Goal: Information Seeking & Learning: Learn about a topic

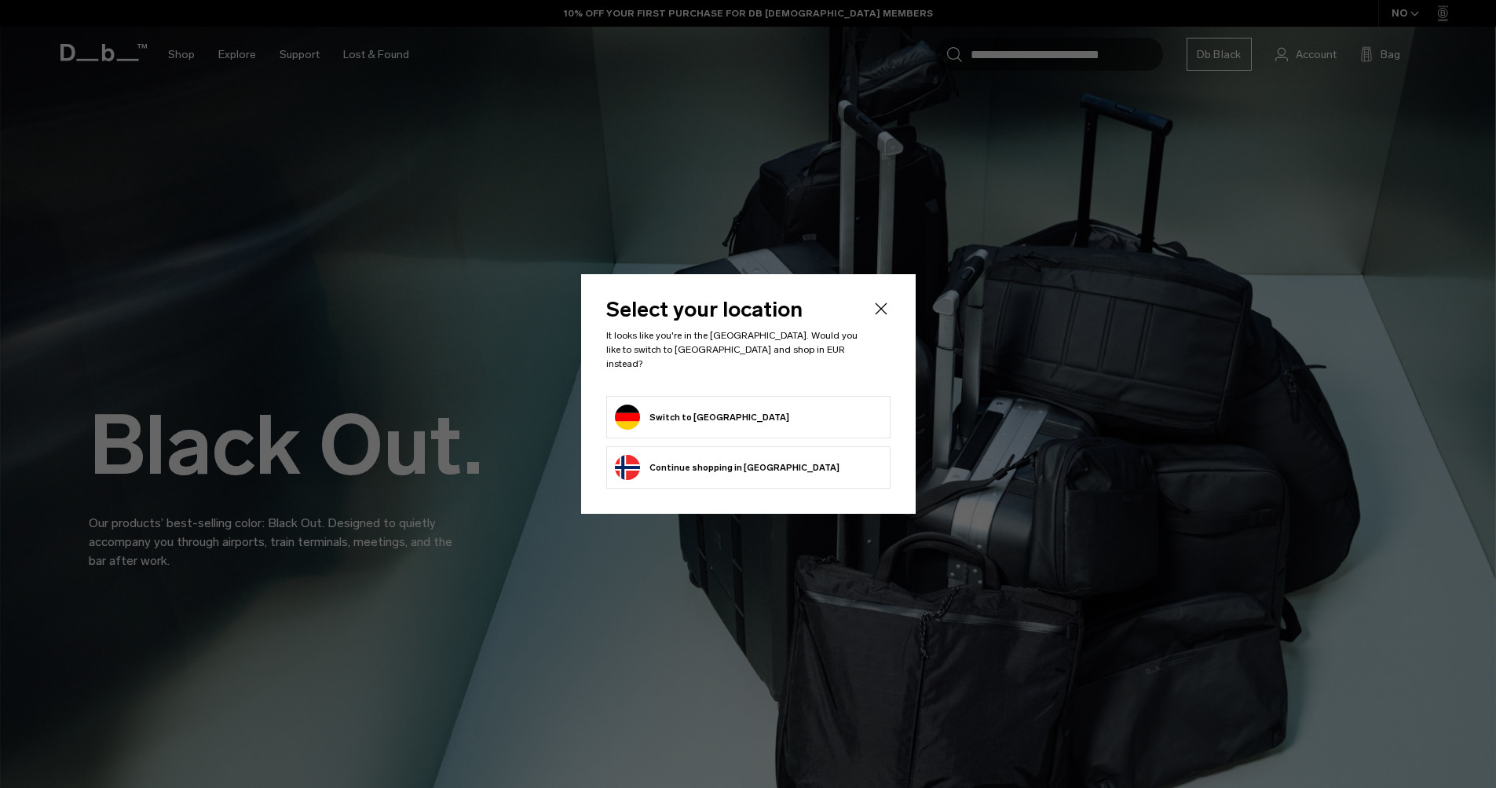
click at [737, 412] on form "Switch to Germany" at bounding box center [748, 416] width 267 height 25
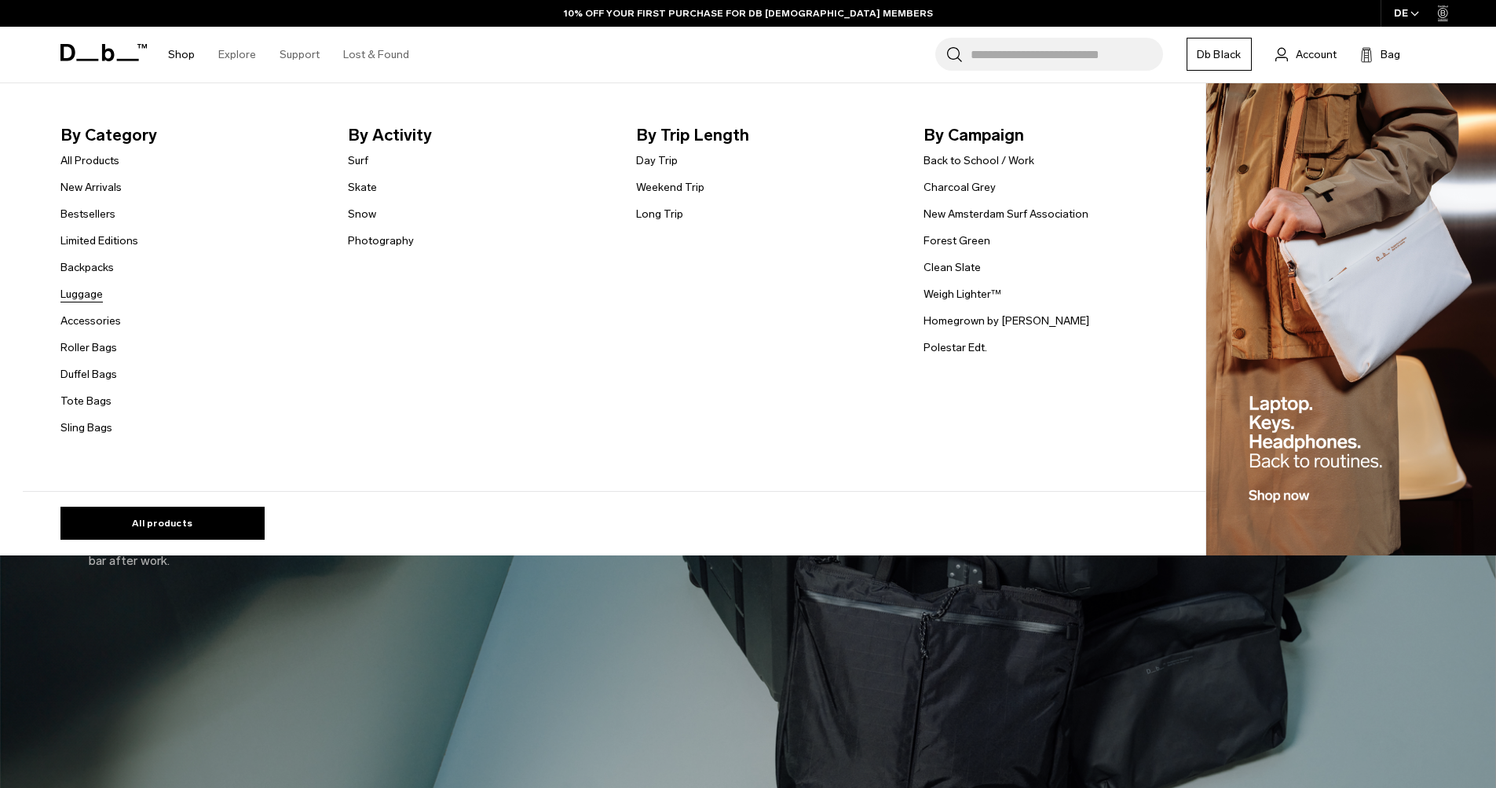
click at [101, 296] on link "Luggage" at bounding box center [81, 294] width 42 height 16
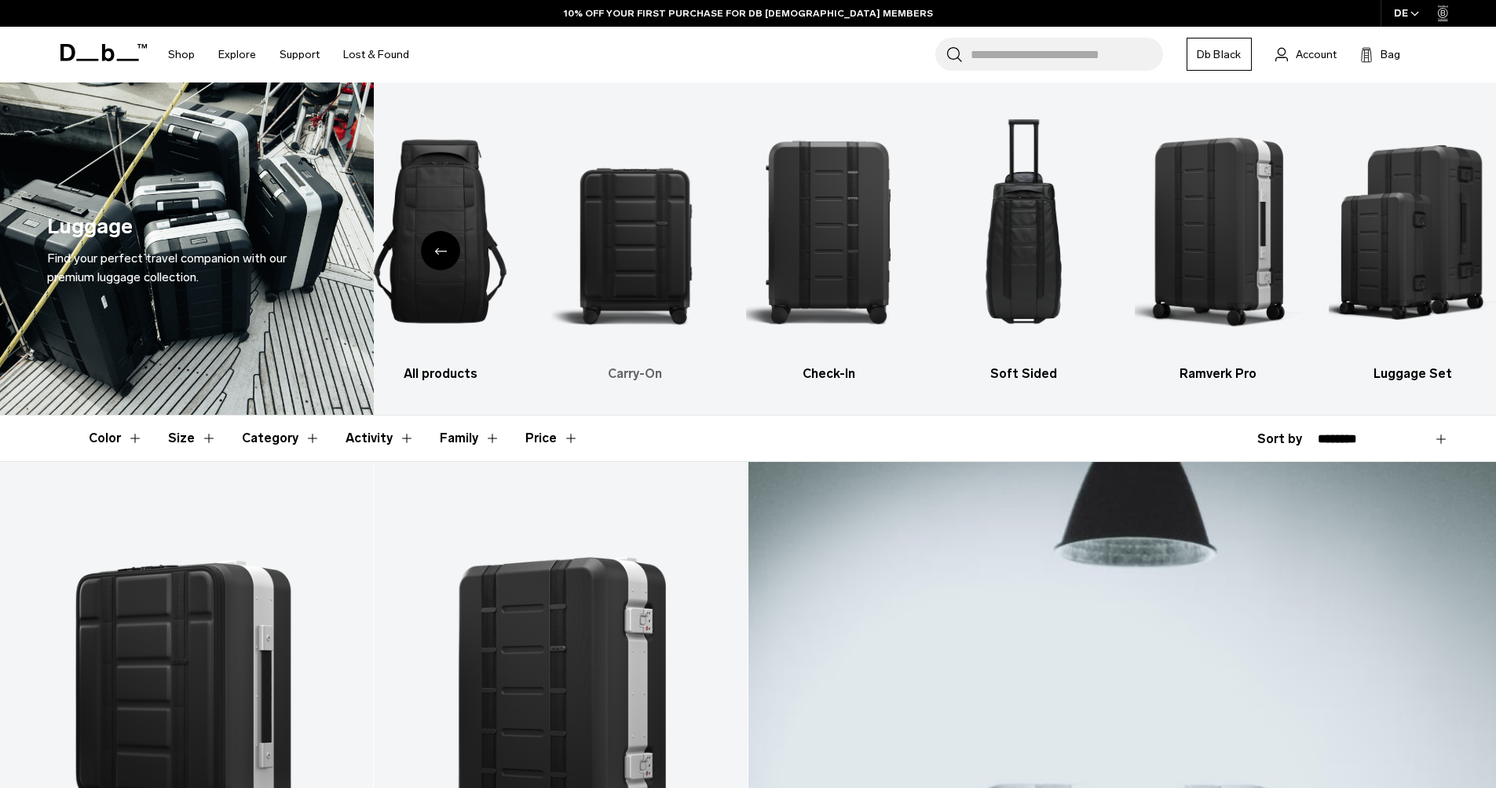
click at [621, 190] on img "2 / 6" at bounding box center [634, 231] width 167 height 251
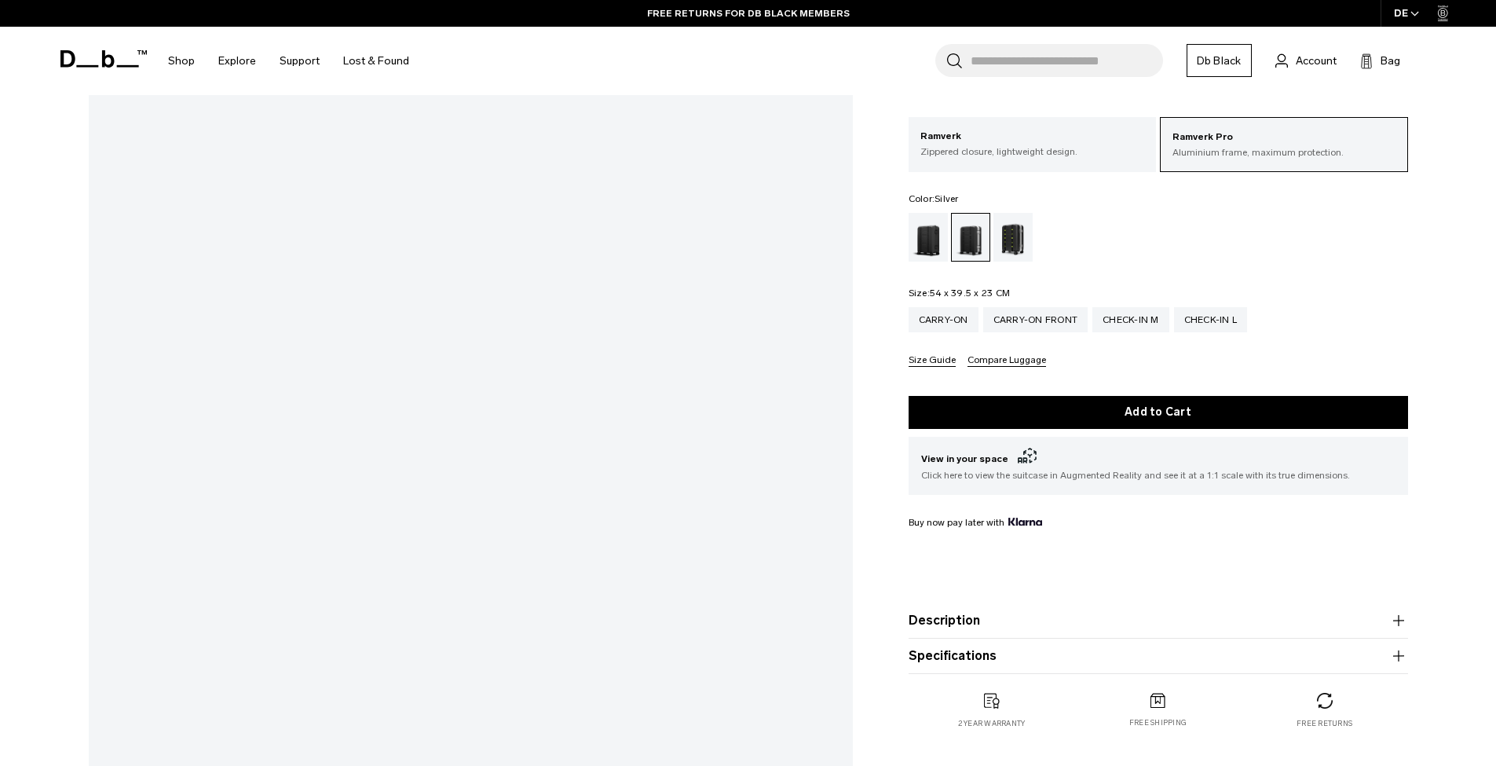
scroll to position [230, 0]
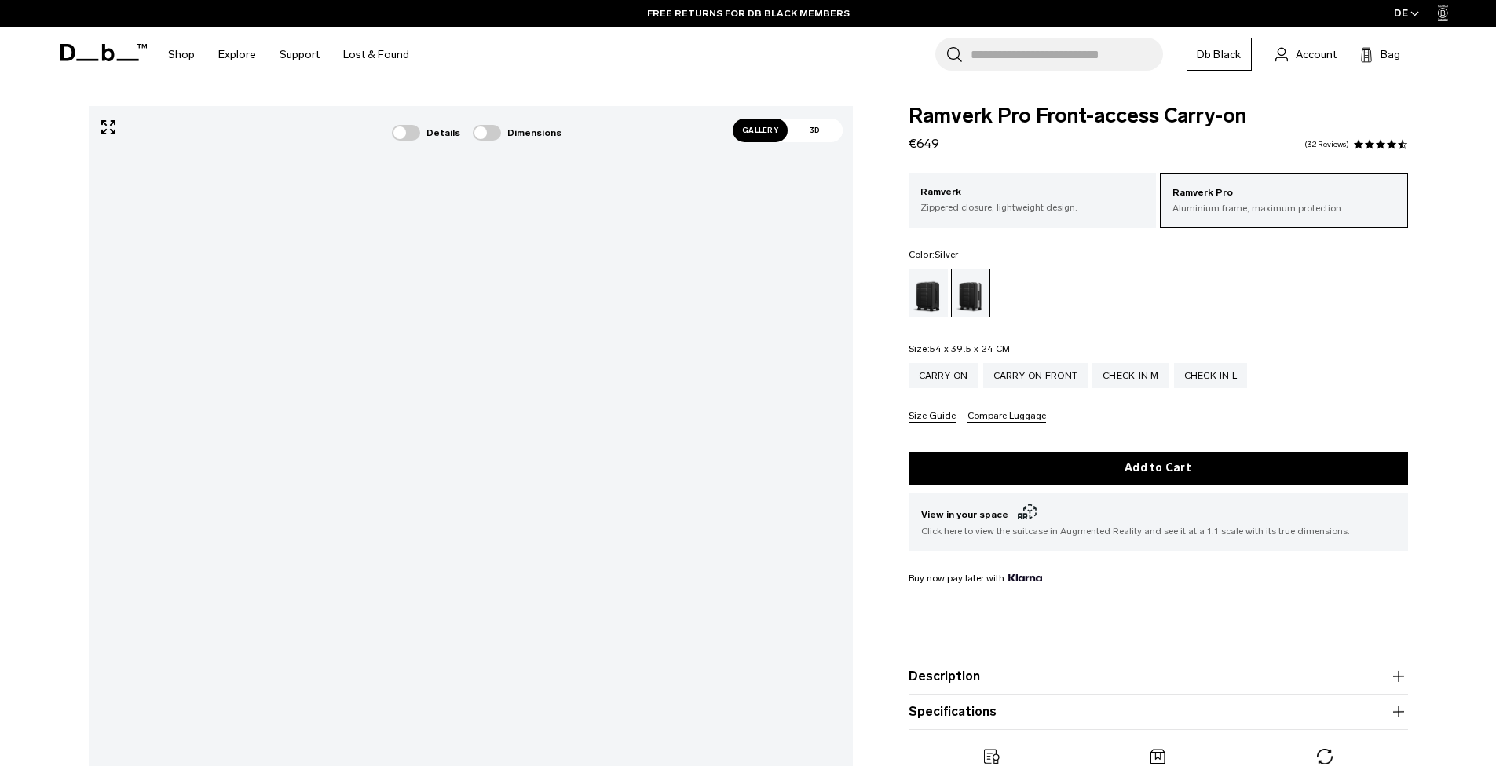
click at [766, 137] on span "Gallery" at bounding box center [760, 131] width 55 height 24
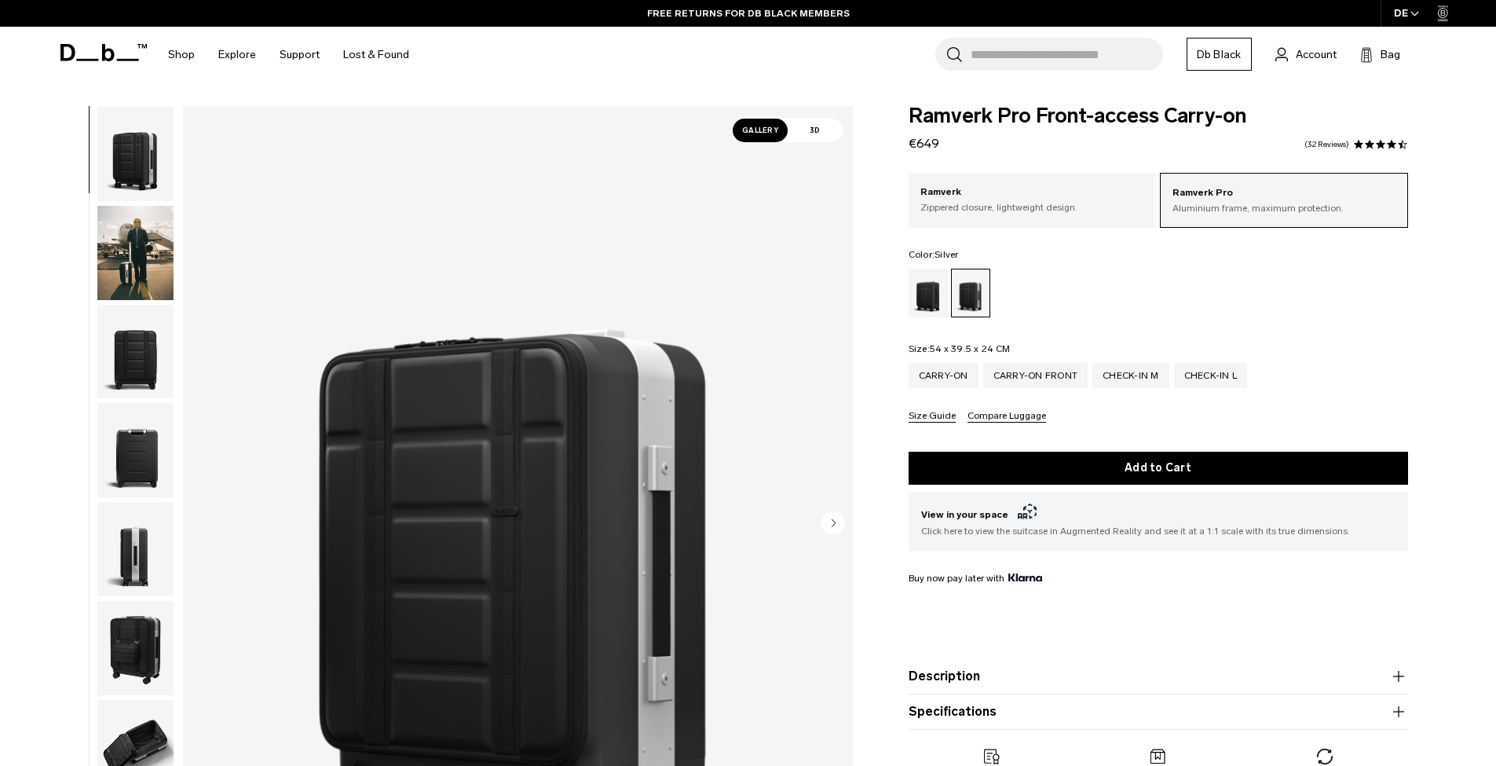
scroll to position [259, 0]
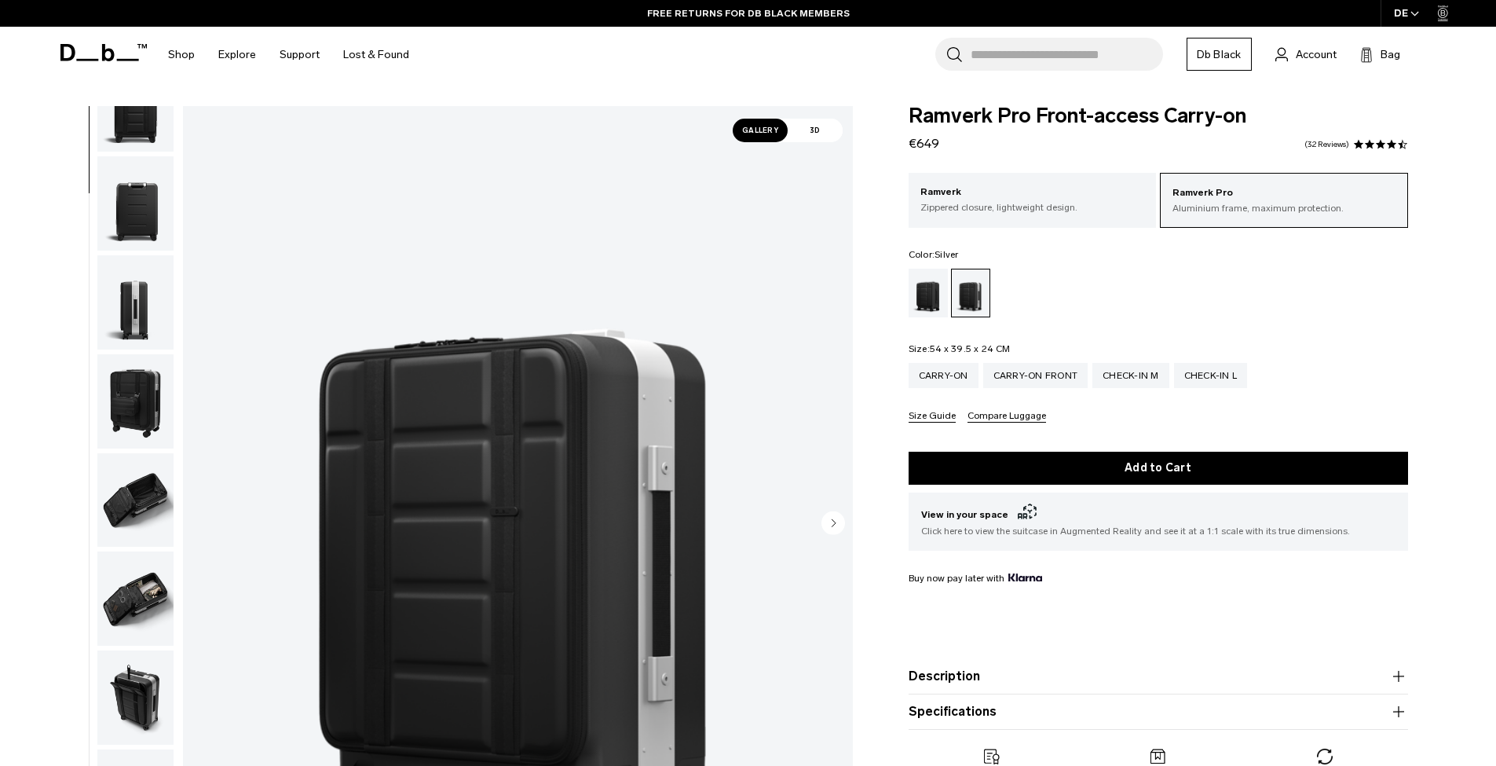
click at [146, 589] on img "button" at bounding box center [135, 598] width 76 height 94
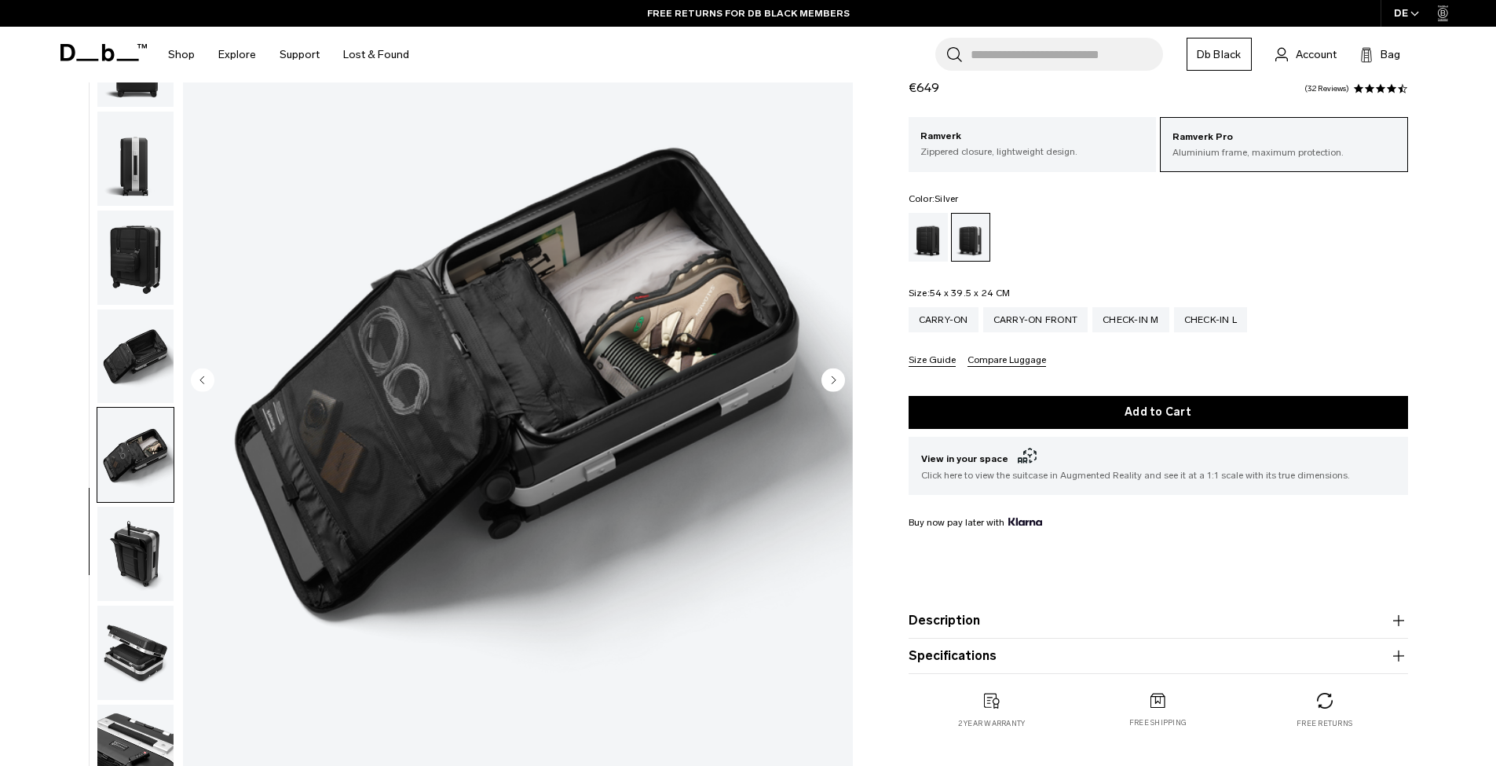
scroll to position [230, 0]
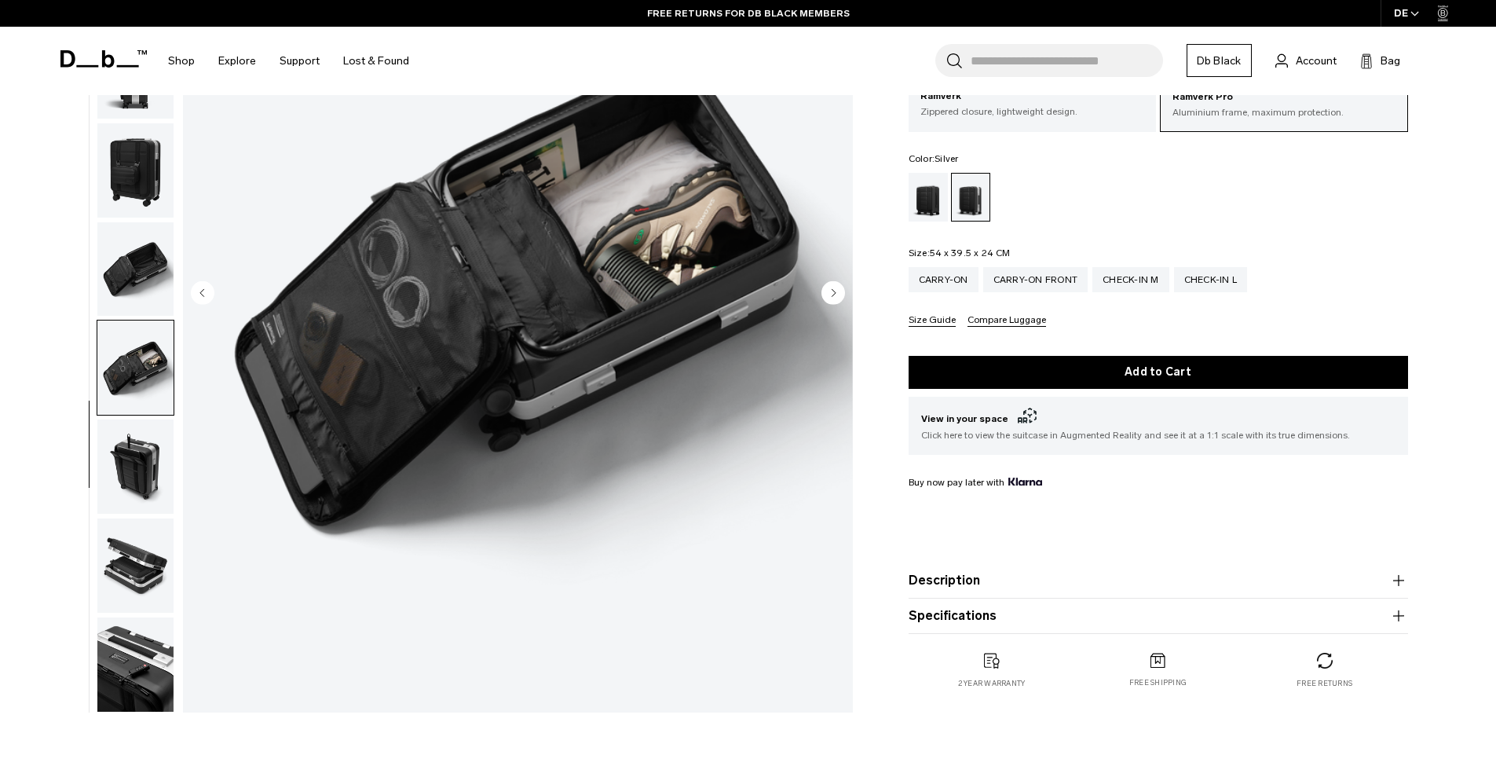
click at [149, 562] on img "button" at bounding box center [135, 565] width 76 height 94
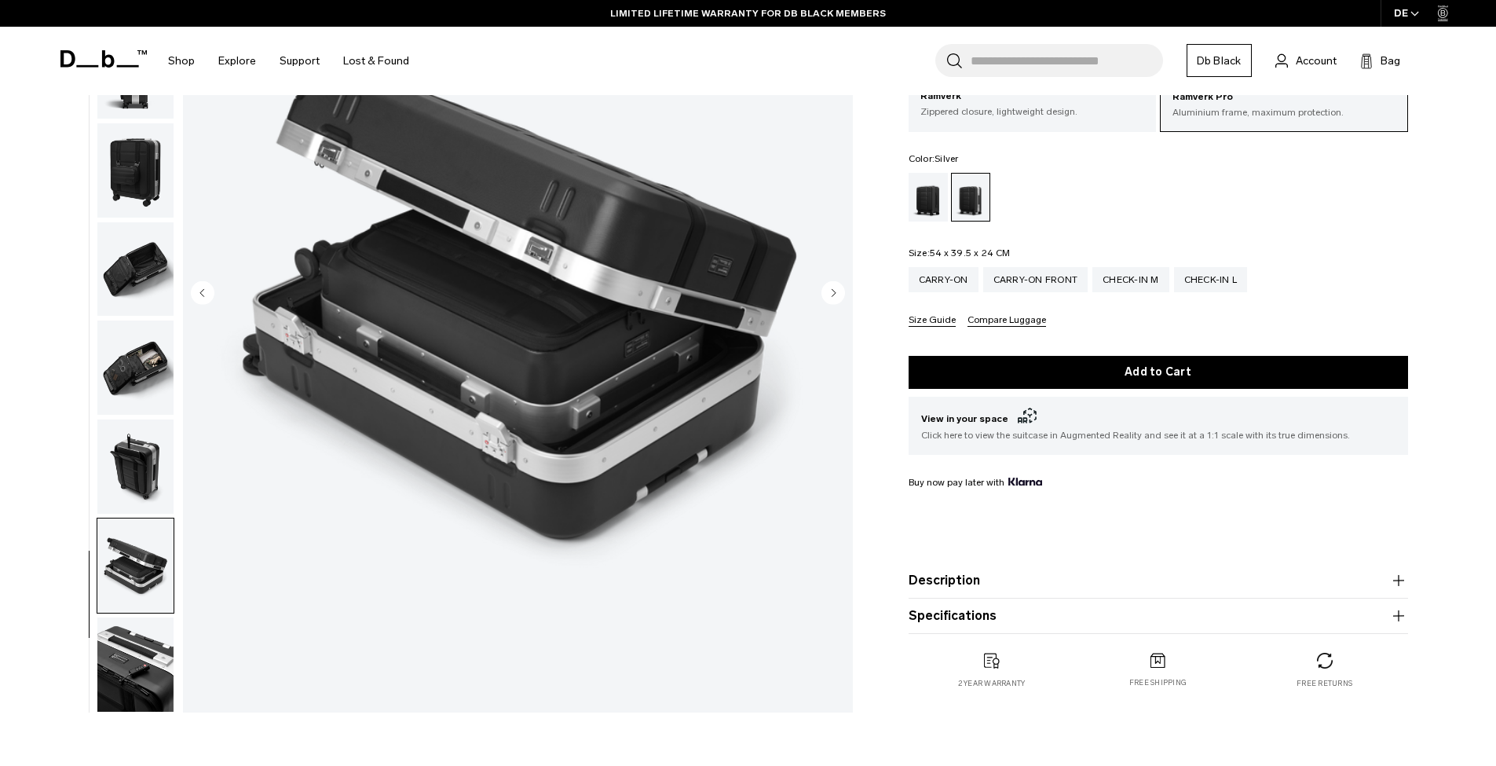
click at [152, 654] on img "button" at bounding box center [135, 664] width 76 height 94
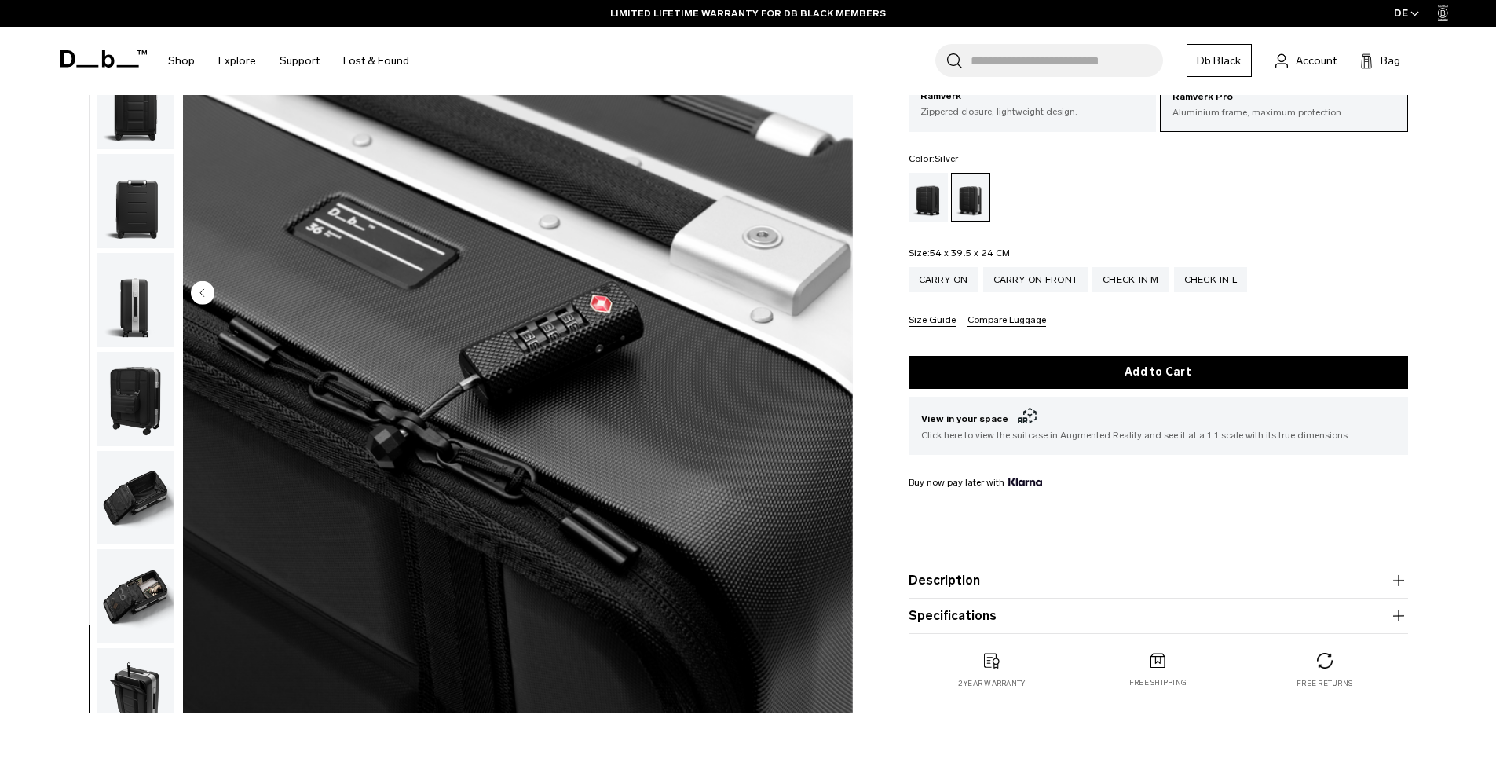
scroll to position [0, 0]
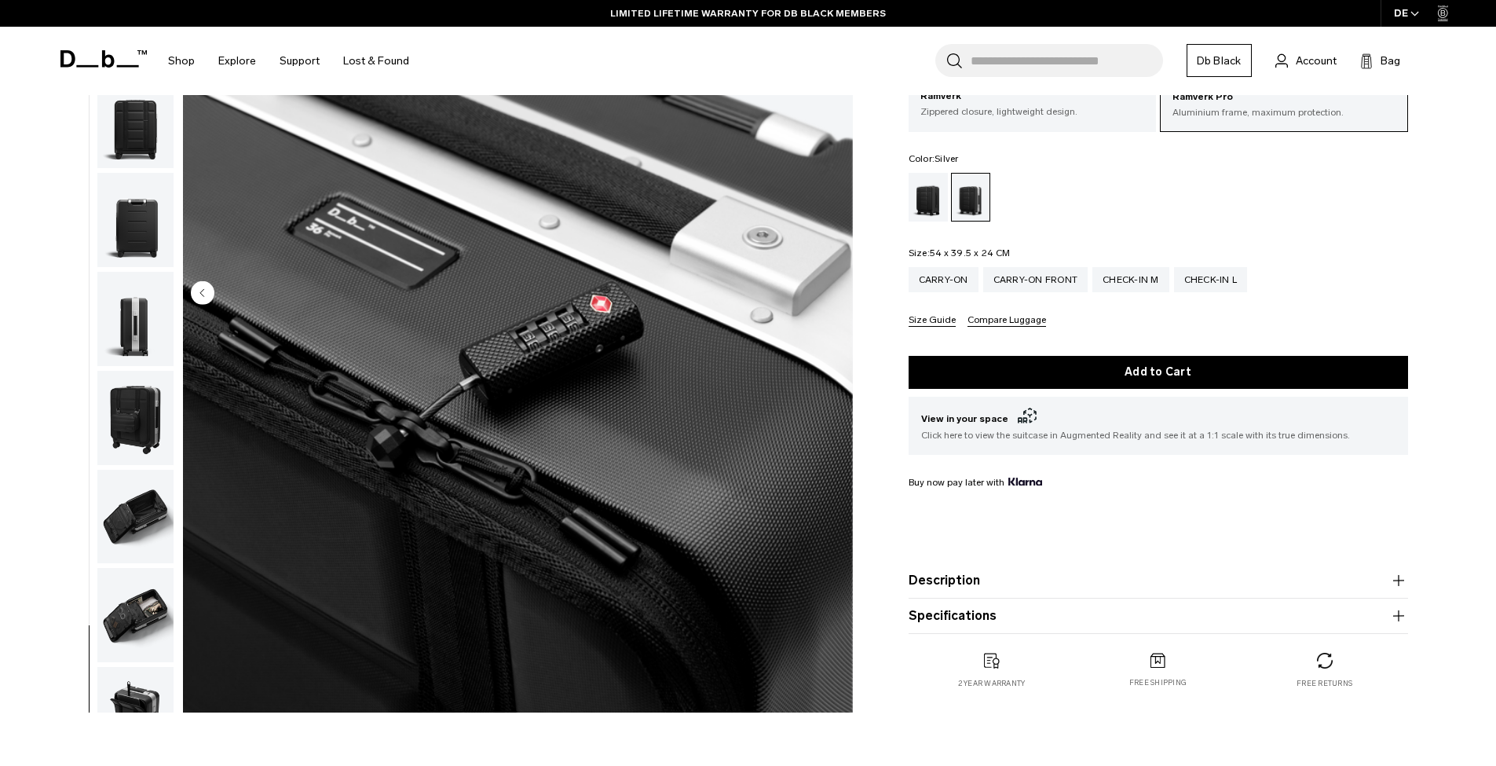
click at [130, 316] on img "button" at bounding box center [135, 319] width 76 height 94
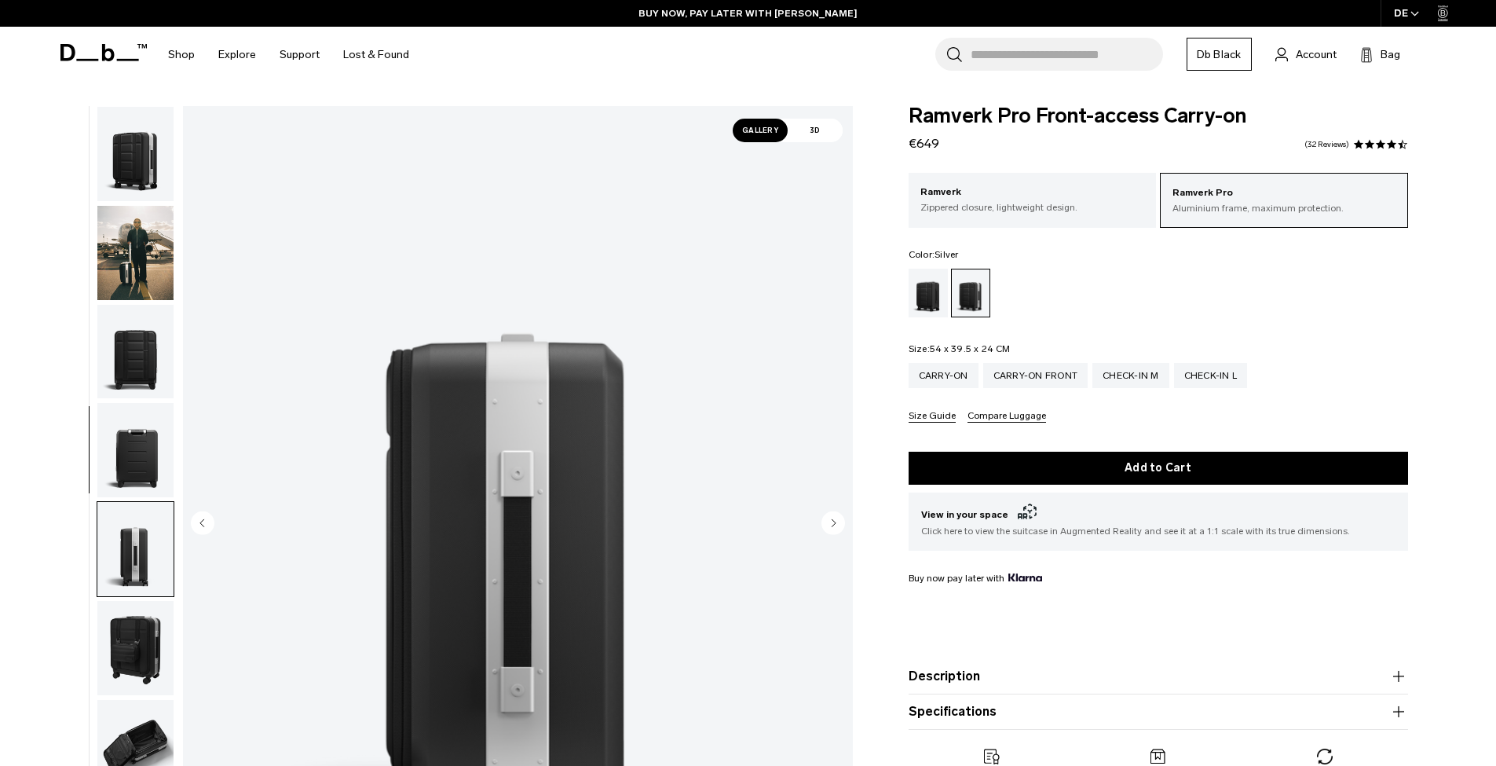
click at [110, 190] on img "button" at bounding box center [135, 154] width 76 height 94
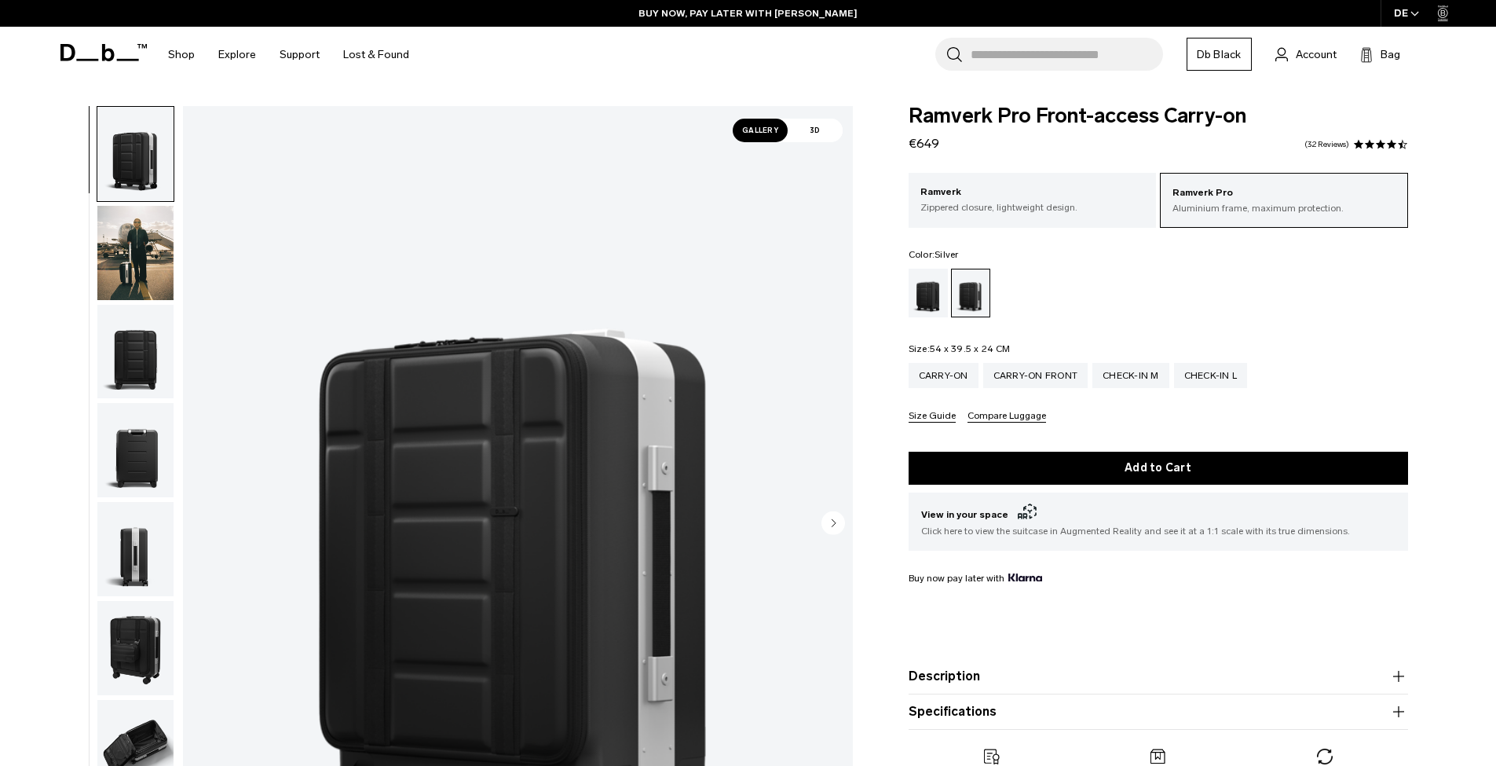
click at [820, 134] on span "3D" at bounding box center [815, 131] width 55 height 24
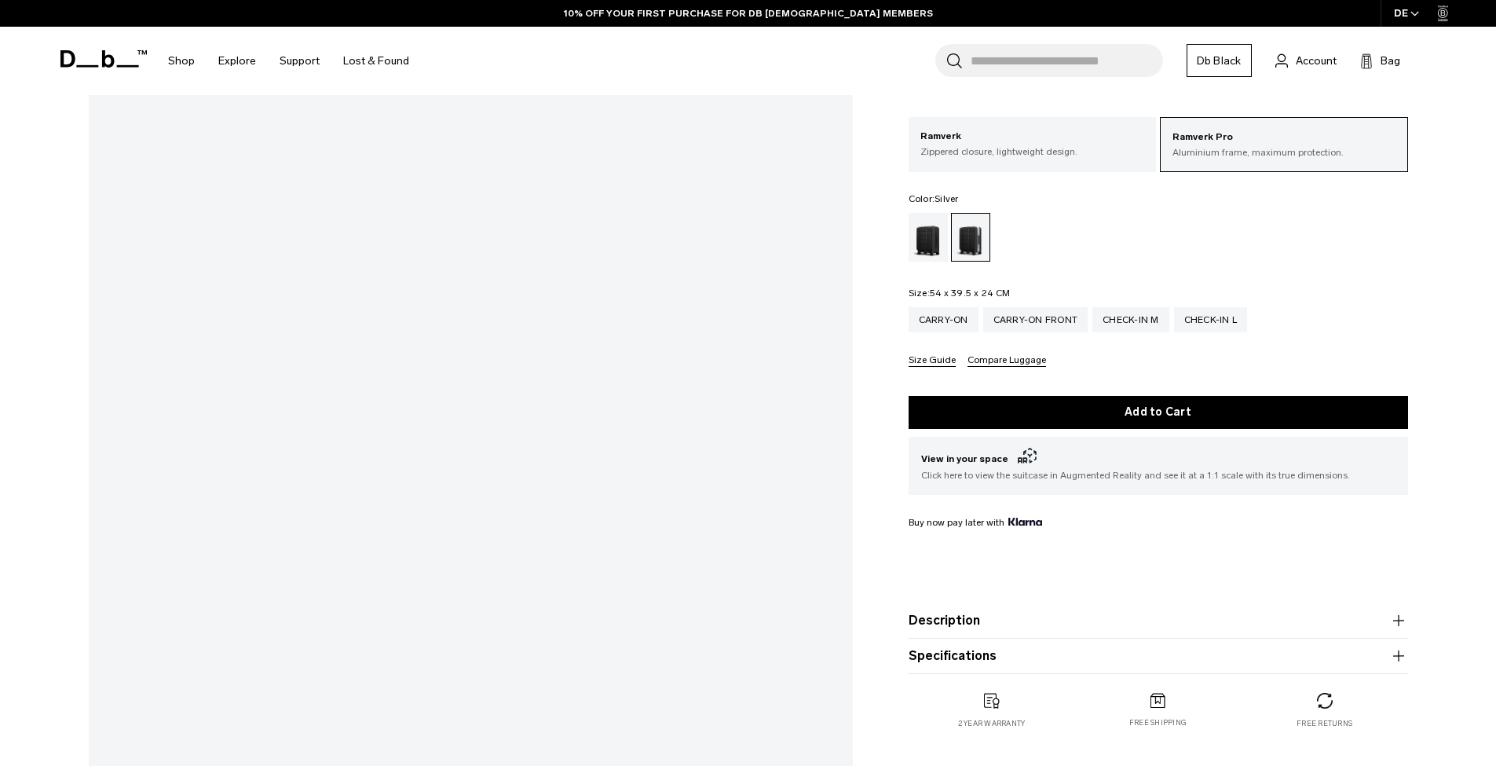
scroll to position [135, 0]
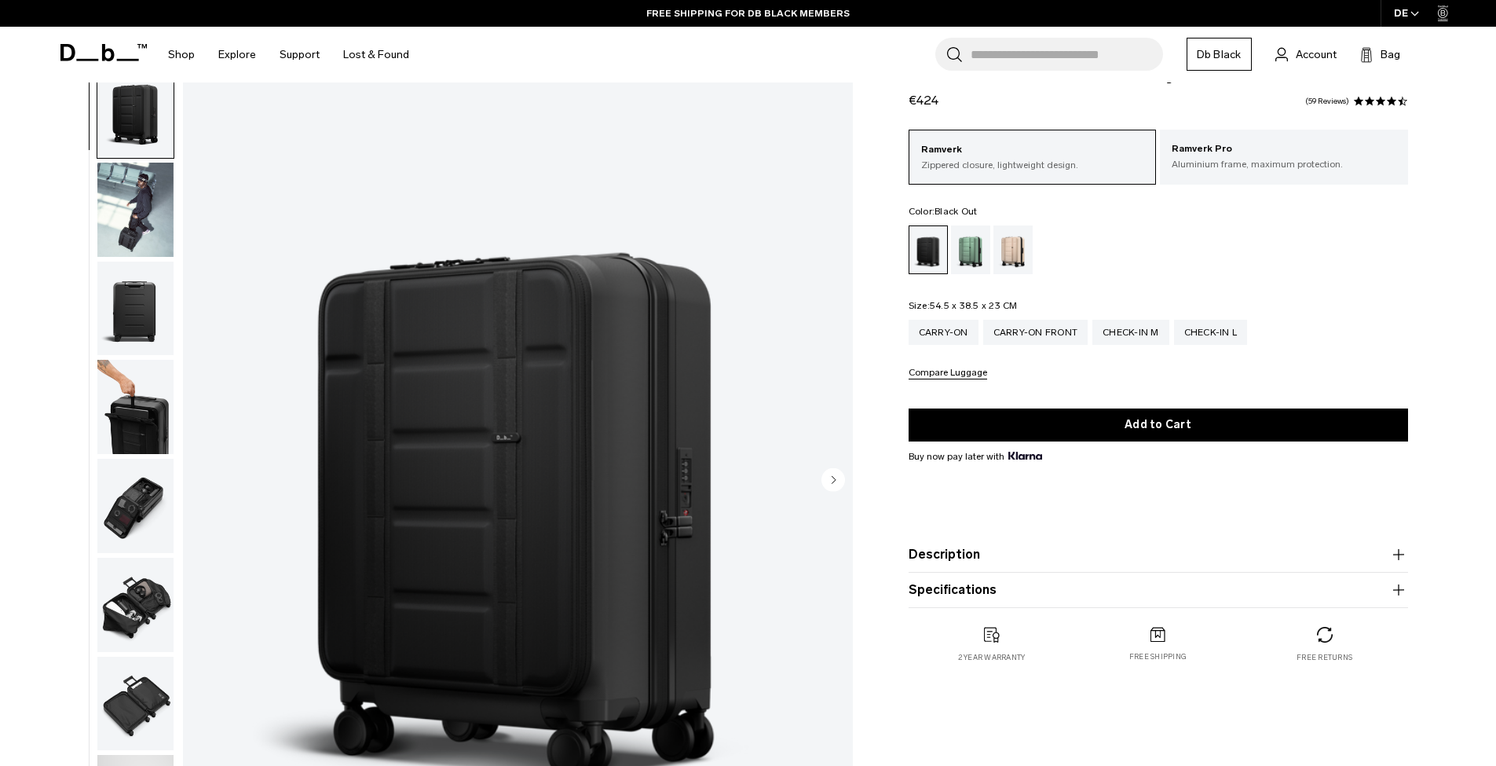
scroll to position [87, 0]
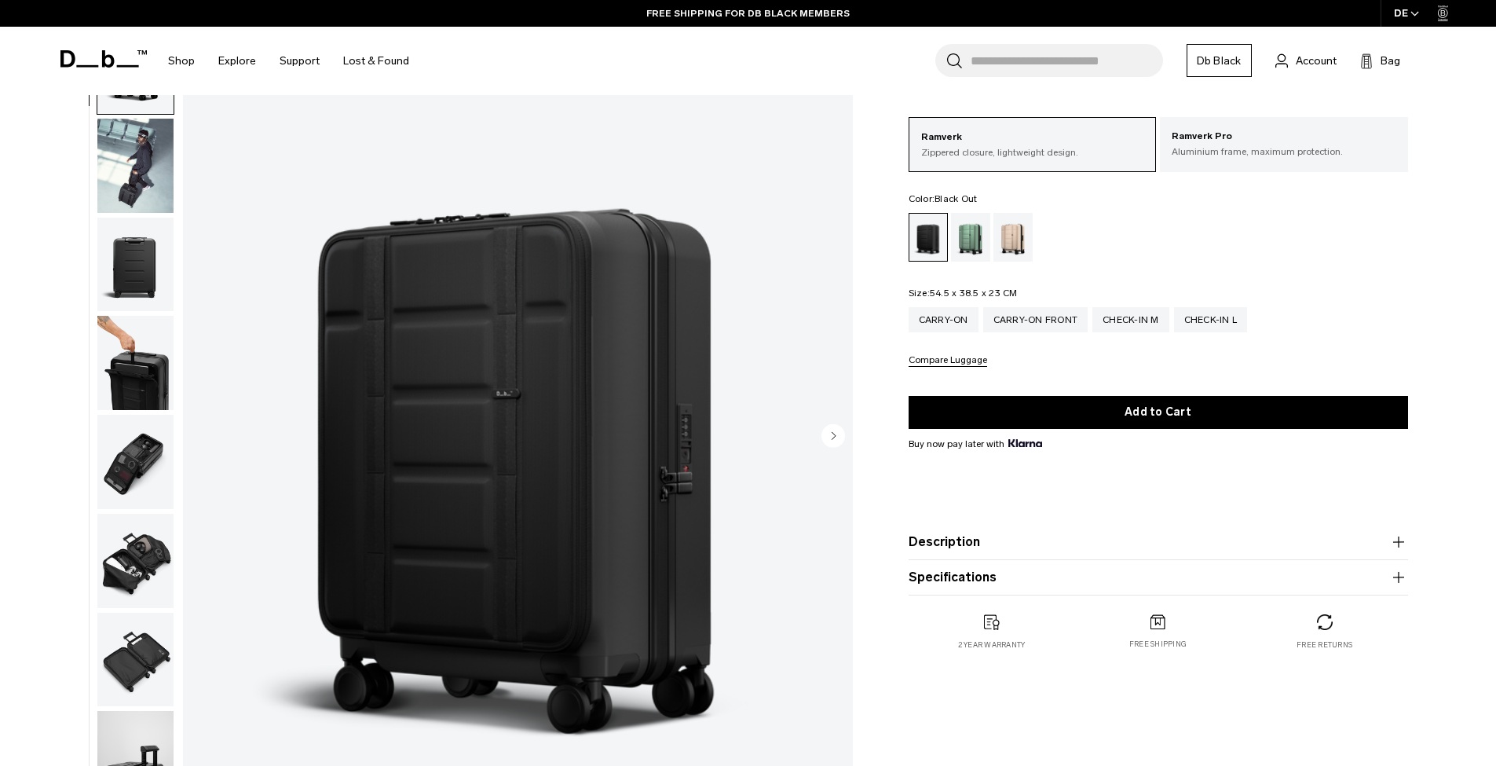
click at [122, 464] on img "button" at bounding box center [135, 462] width 76 height 94
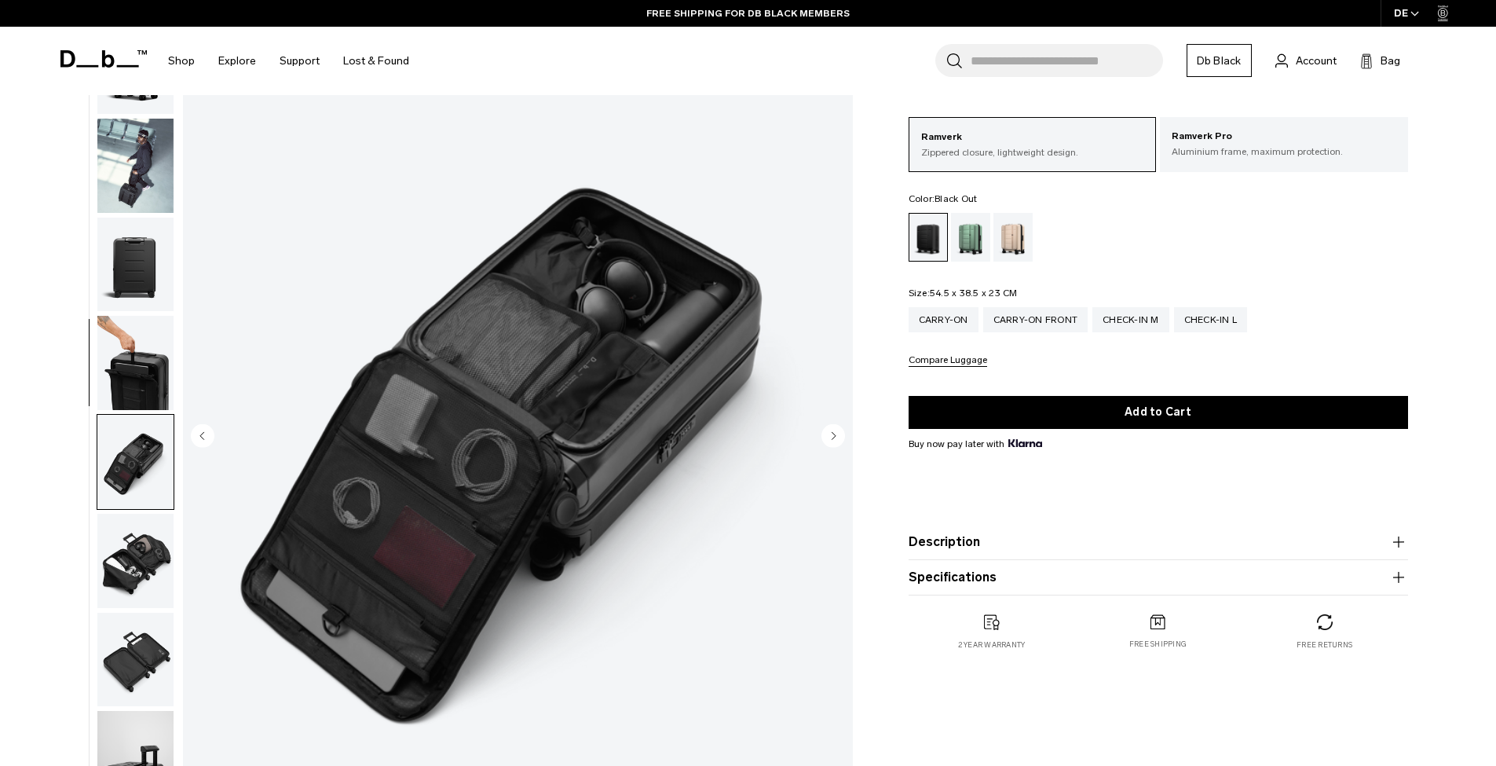
scroll to position [0, 0]
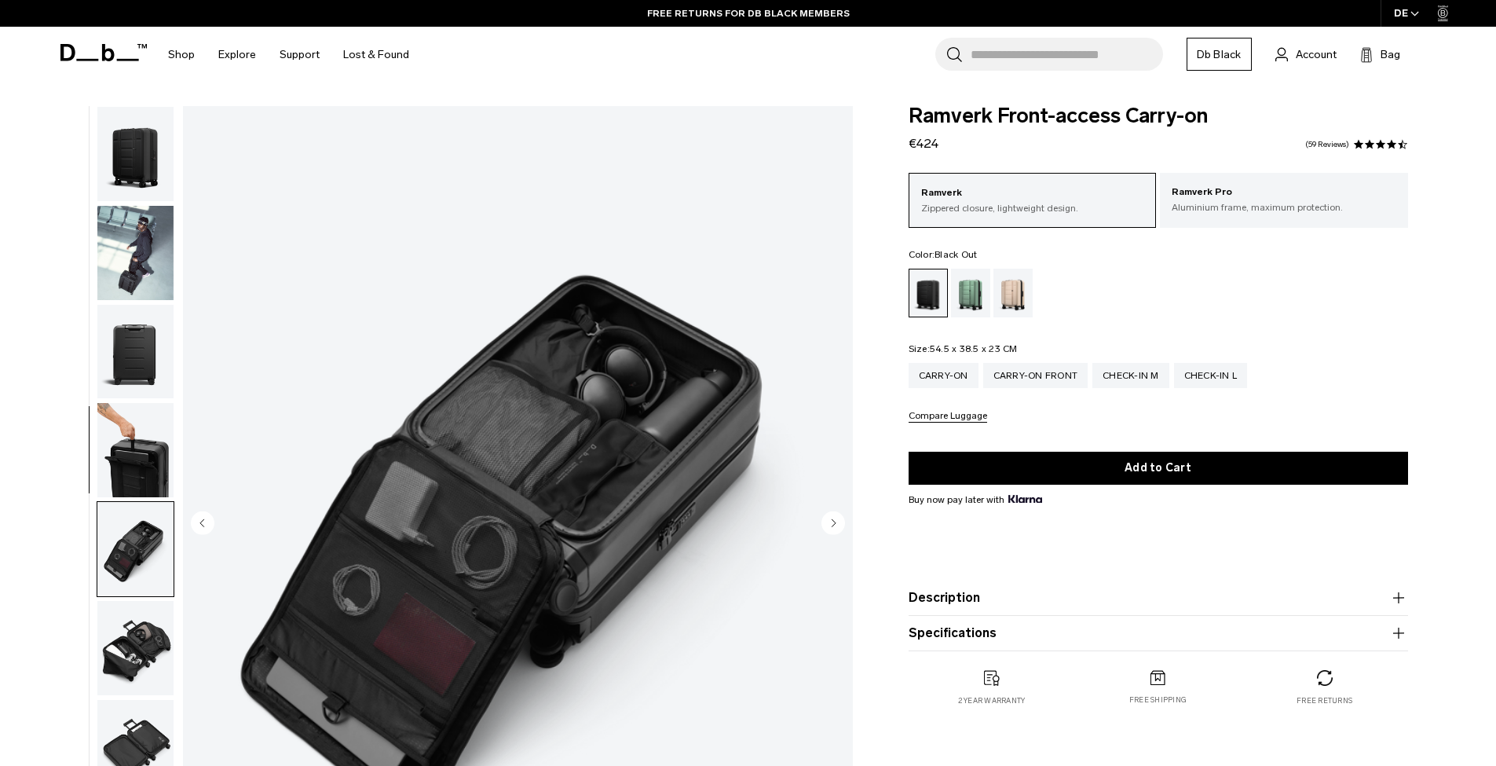
click at [137, 159] on img "button" at bounding box center [135, 154] width 76 height 94
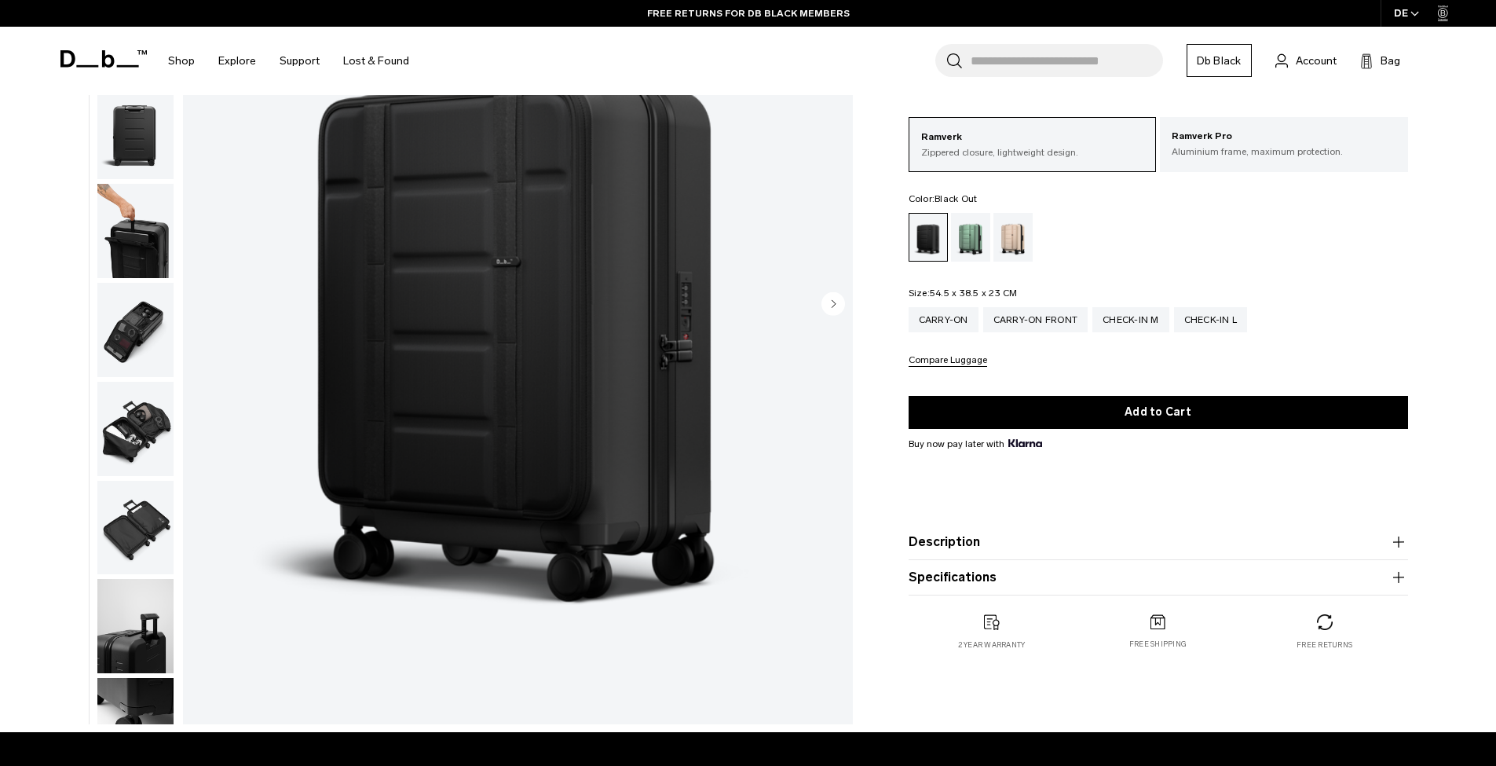
scroll to position [132, 0]
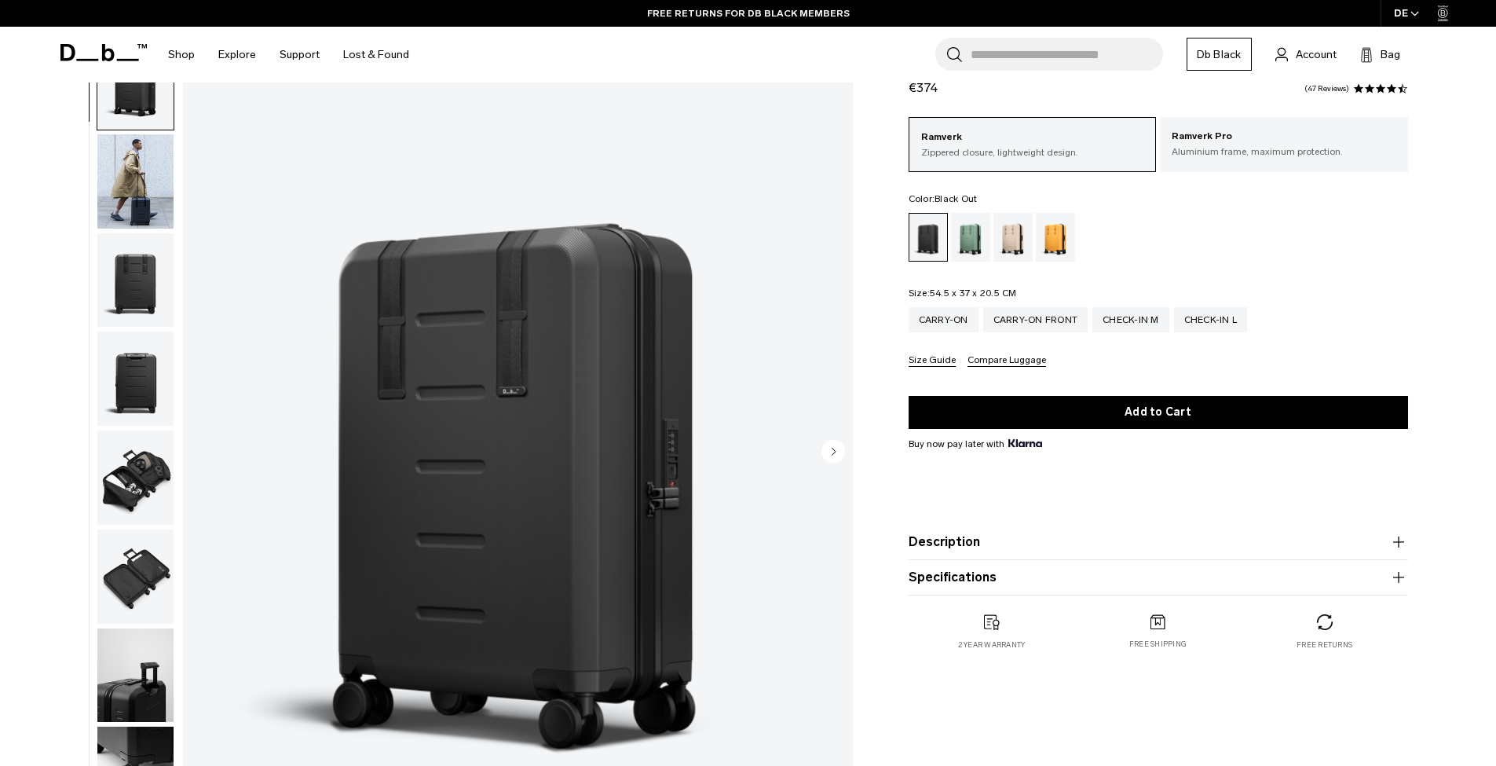
scroll to position [82, 0]
